Goal: Communication & Community: Answer question/provide support

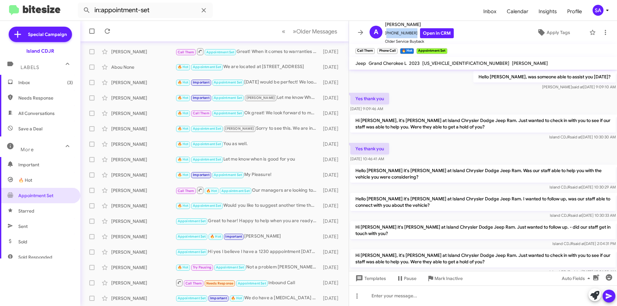
scroll to position [352, 0]
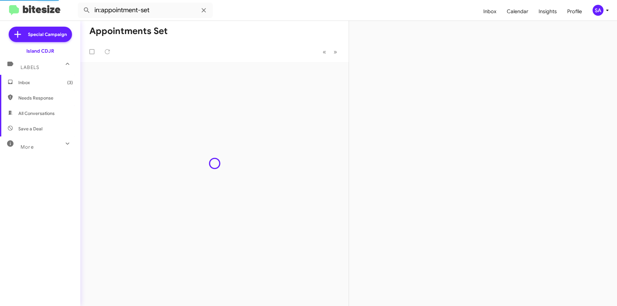
click at [43, 80] on span "Inbox (3)" at bounding box center [45, 82] width 55 height 6
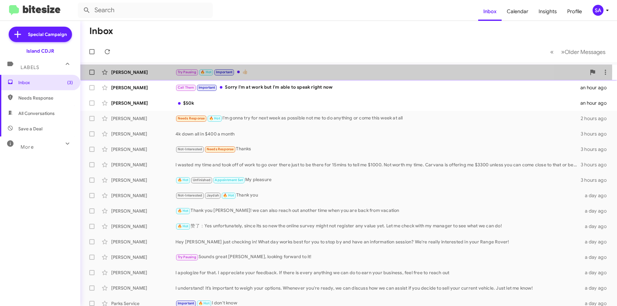
click at [134, 70] on div "Andrew Allen" at bounding box center [143, 72] width 64 height 6
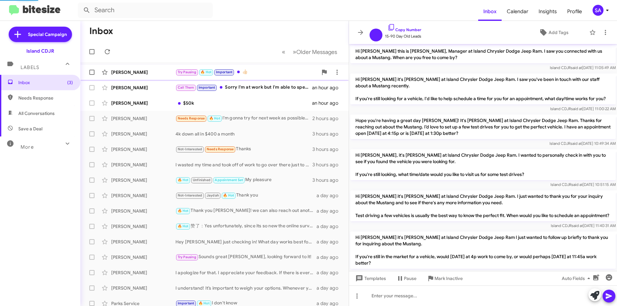
scroll to position [407, 0]
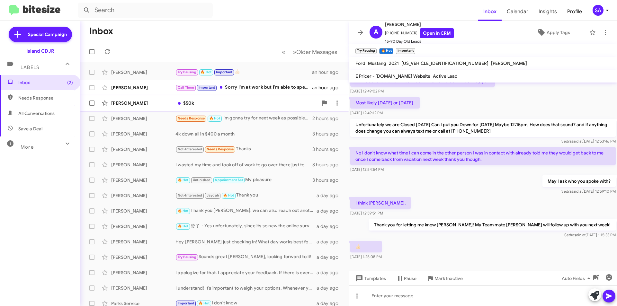
click at [140, 101] on div "Mohaned Alonari" at bounding box center [143, 103] width 64 height 6
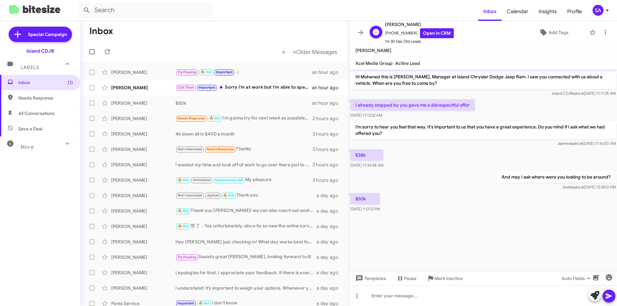
click at [398, 29] on span "+19173490404 Open in CRM" at bounding box center [419, 33] width 69 height 10
click at [394, 29] on span "+19173490404 Open in CRM" at bounding box center [419, 33] width 69 height 10
click at [397, 33] on span "+19173490404 Open in CRM" at bounding box center [419, 33] width 69 height 10
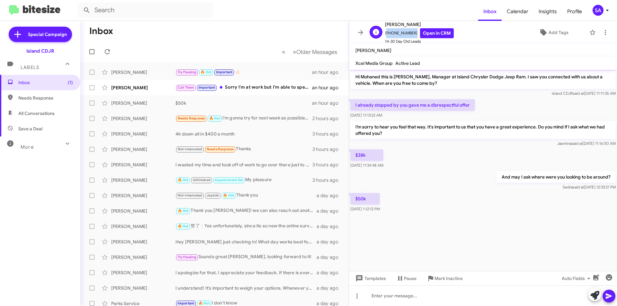
click at [397, 33] on span "+19173490404 Open in CRM" at bounding box center [419, 33] width 69 height 10
